Goal: Task Accomplishment & Management: Complete application form

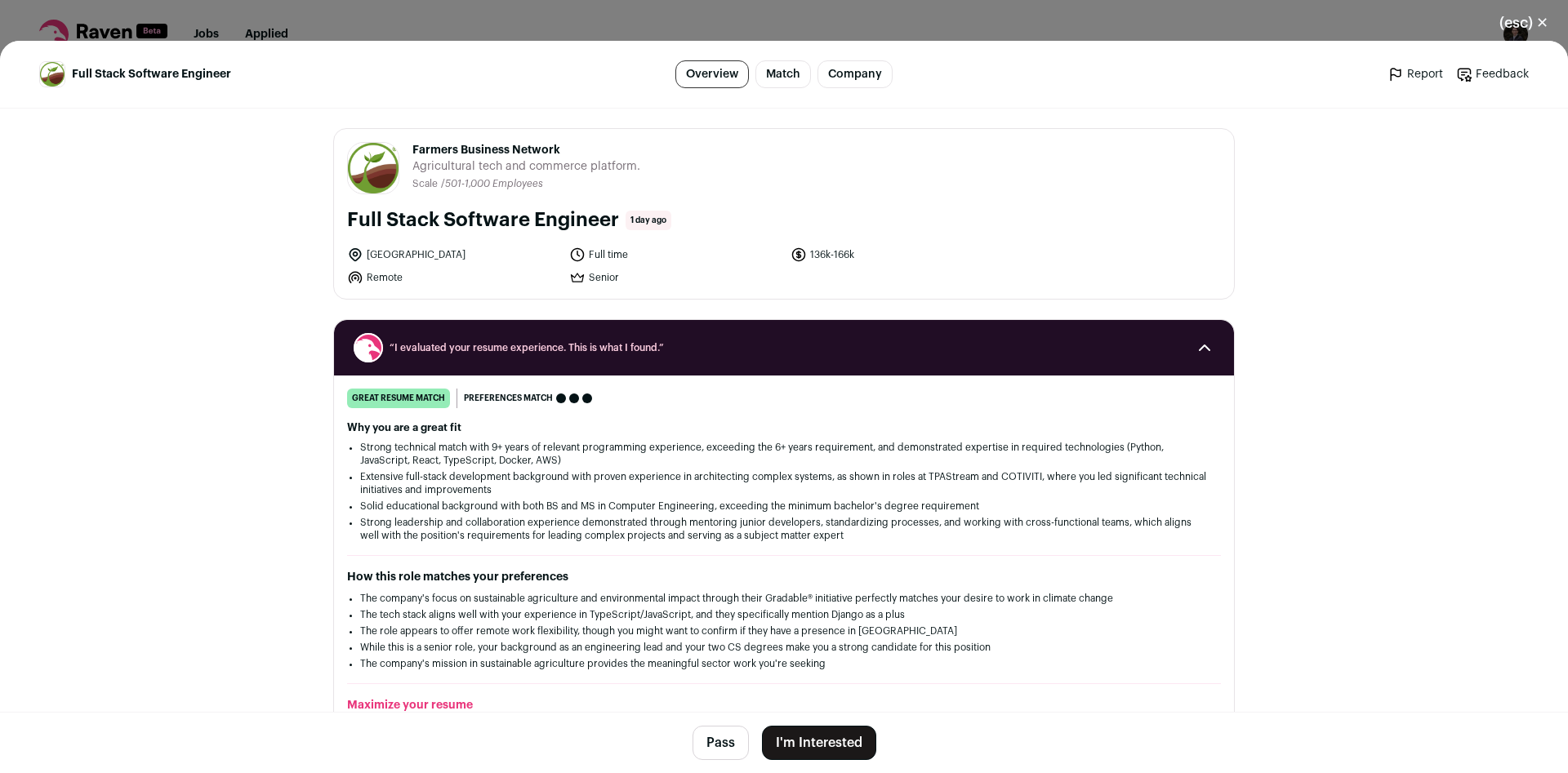
click at [402, 281] on li "Remote" at bounding box center [453, 277] width 212 height 16
click at [412, 281] on li "Remote" at bounding box center [453, 277] width 212 height 16
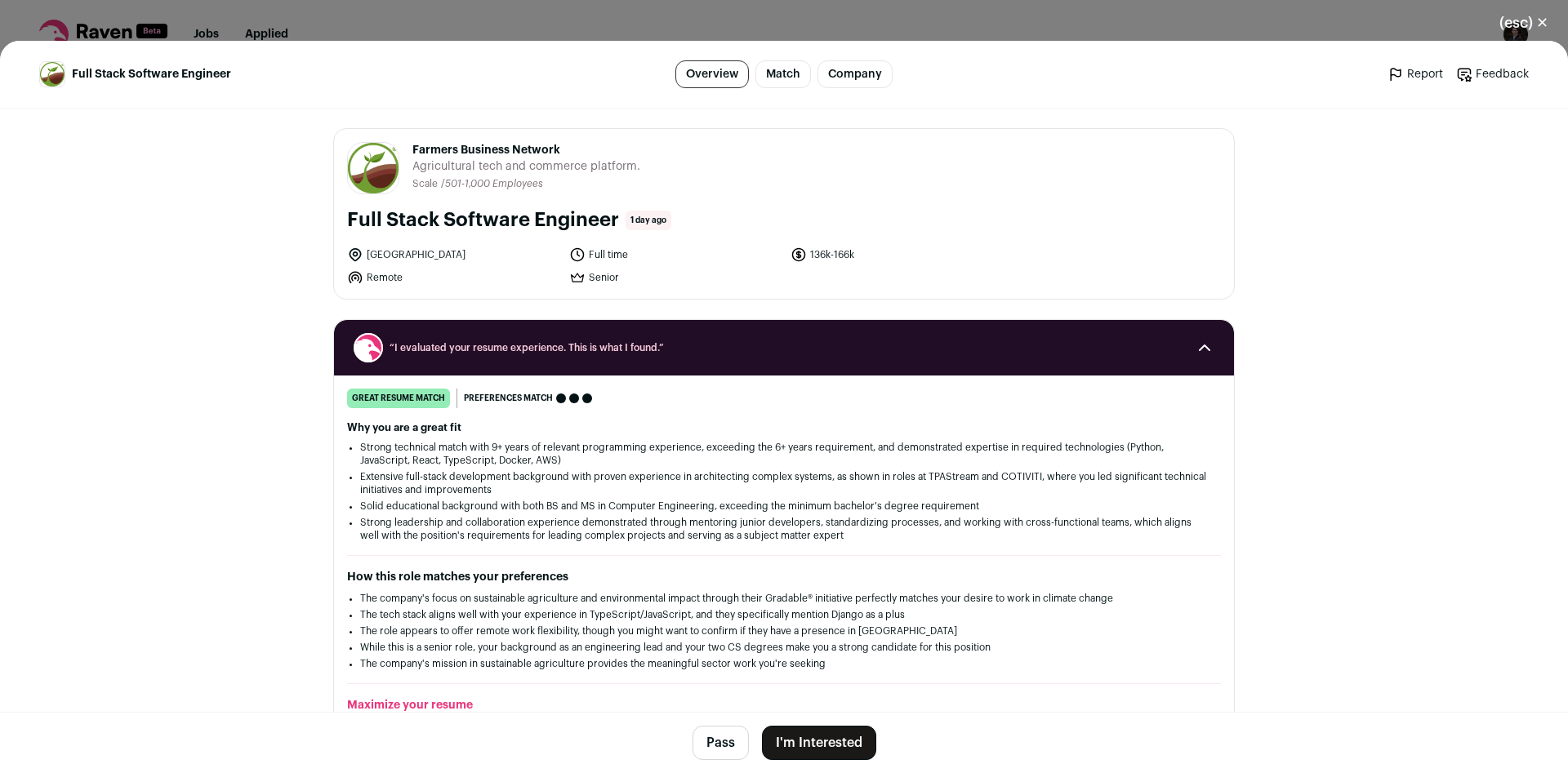
click at [412, 281] on li "Remote" at bounding box center [453, 277] width 212 height 16
click at [814, 720] on footer "Pass I'm Interested" at bounding box center [784, 742] width 1568 height 61
click at [813, 732] on button "I'm Interested" at bounding box center [818, 743] width 114 height 35
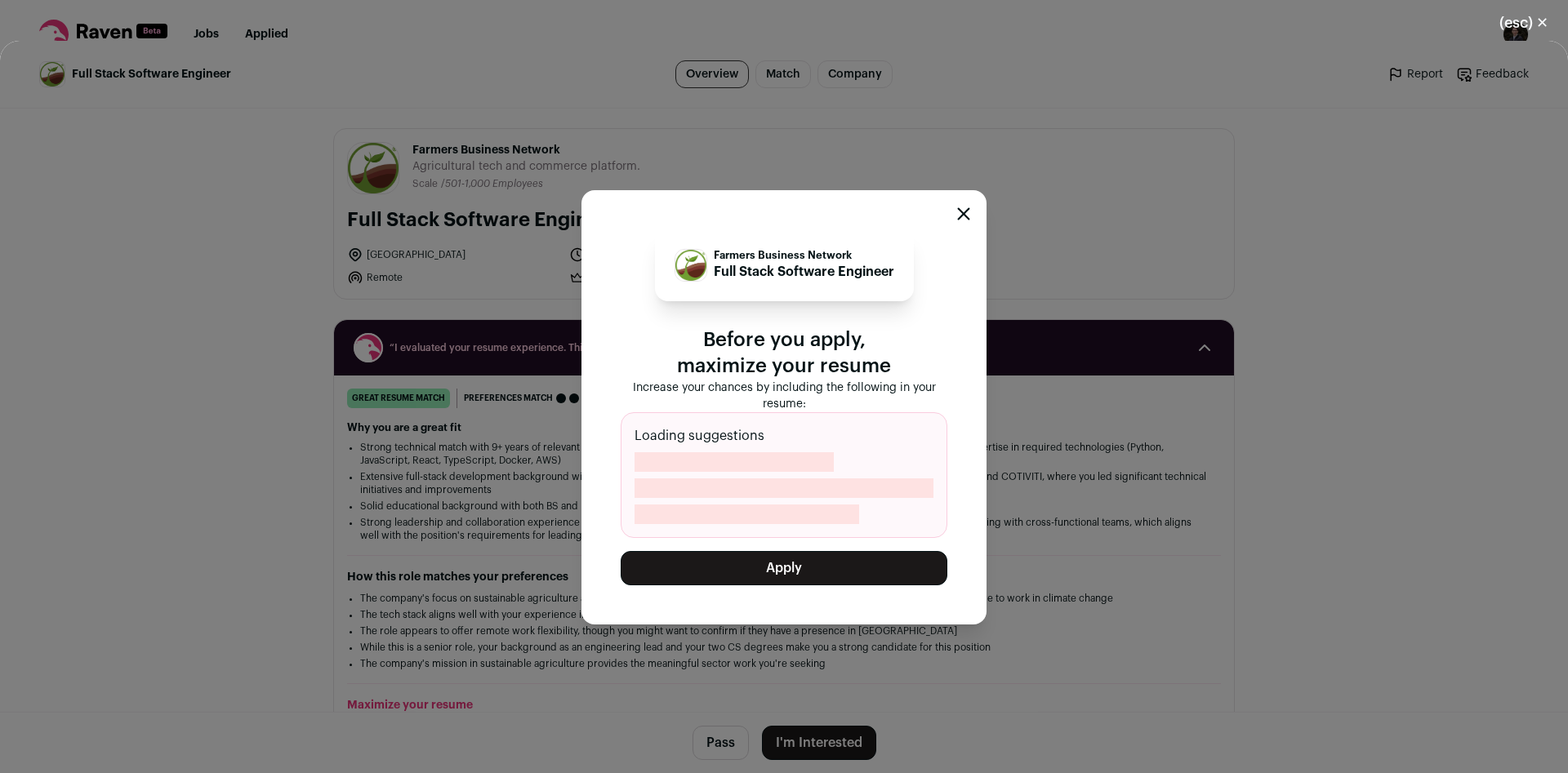
click at [821, 575] on button "Apply" at bounding box center [784, 568] width 327 height 35
